Goal: Understand site structure: Understand site structure

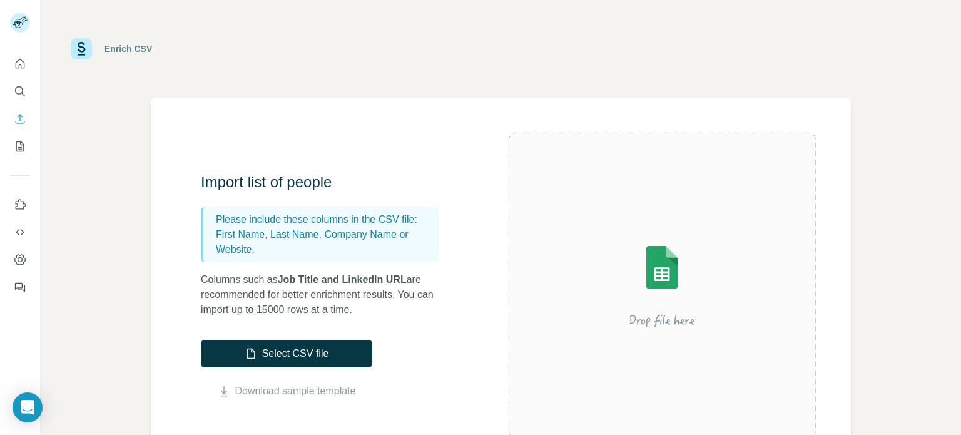
click at [732, 84] on div "Enrich CSV" at bounding box center [501, 49] width 921 height 98
click at [19, 62] on icon "Quick start" at bounding box center [20, 64] width 13 height 13
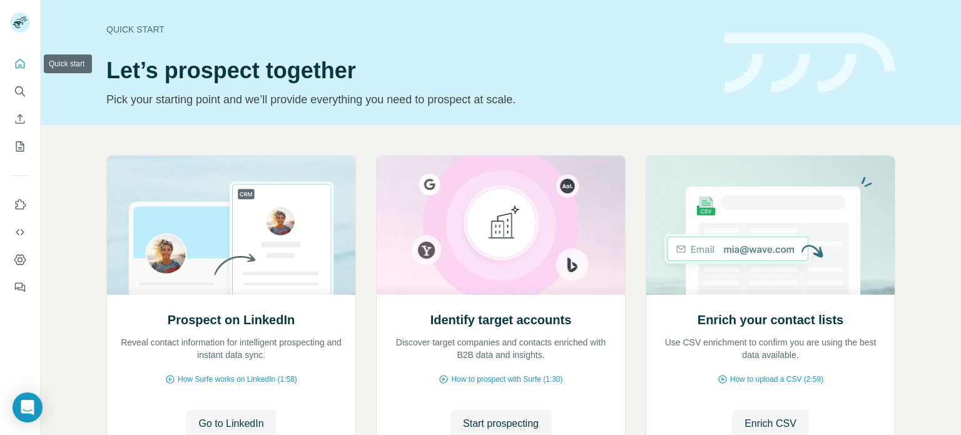
click at [23, 64] on icon "Quick start" at bounding box center [20, 64] width 13 height 13
click at [23, 260] on icon "Dashboard" at bounding box center [20, 259] width 13 height 13
